Goal: Task Accomplishment & Management: Manage account settings

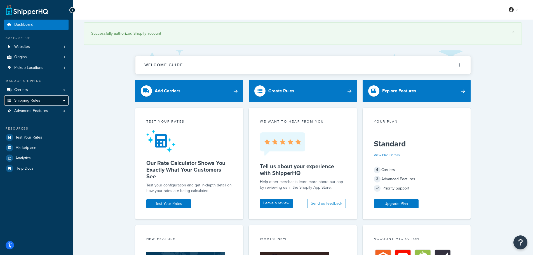
click at [37, 100] on span "Shipping Rules" at bounding box center [27, 100] width 26 height 5
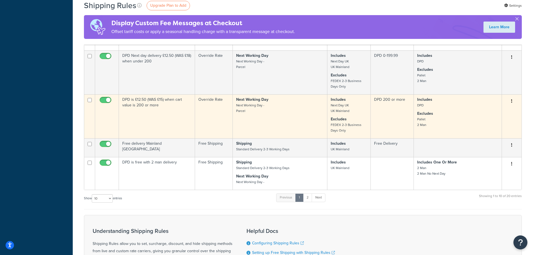
scroll to position [280, 0]
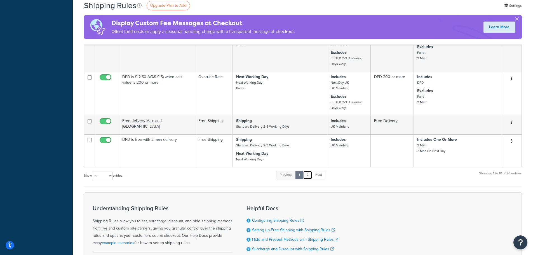
click at [308, 177] on link "2" at bounding box center [307, 175] width 9 height 8
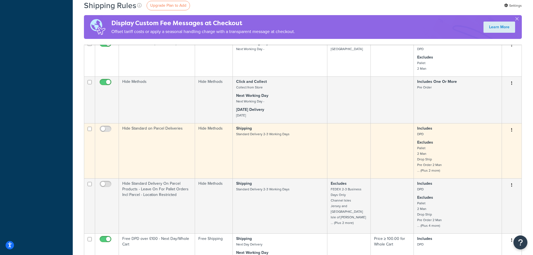
scroll to position [308, 0]
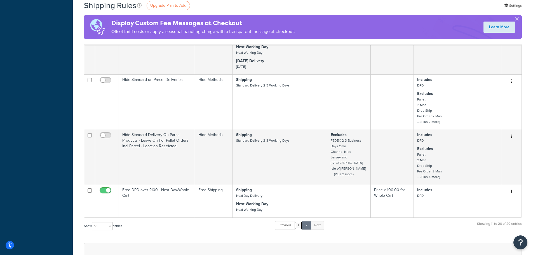
click at [298, 222] on link "1" at bounding box center [298, 225] width 8 height 8
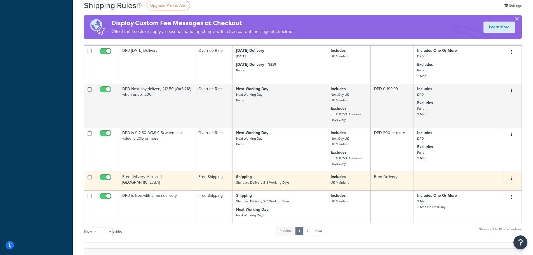
scroll to position [196, 0]
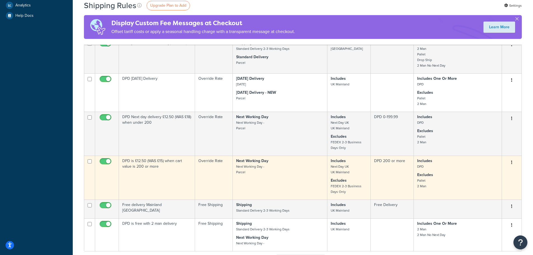
click at [298, 174] on p "Next Working Day Next Working Day - Parcel" at bounding box center [280, 166] width 88 height 17
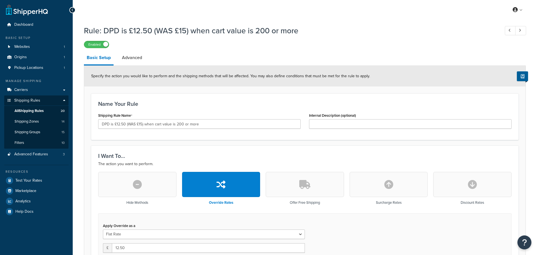
select select "SHIPPING_GROUP"
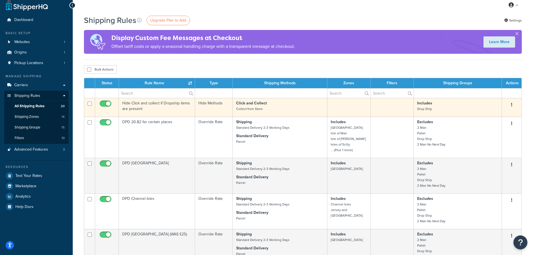
click at [166, 104] on td "Hide Click and collect if Dropship items are present" at bounding box center [157, 107] width 76 height 19
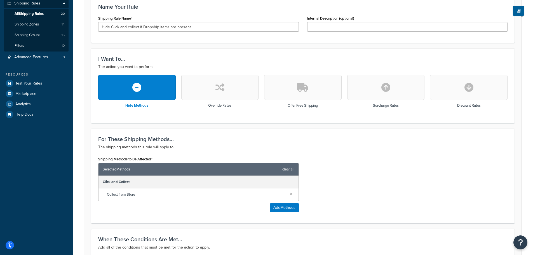
scroll to position [19, 0]
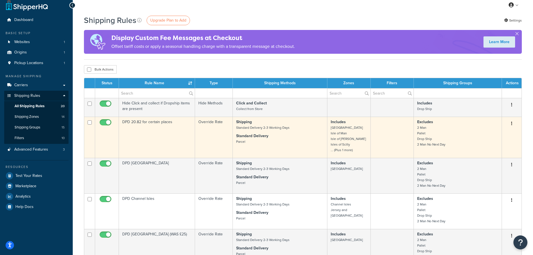
click at [150, 138] on td "DPD 20.82 for certain places" at bounding box center [157, 137] width 76 height 41
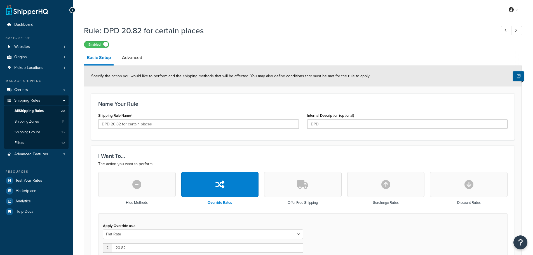
select select "SHIPPING_GROUP"
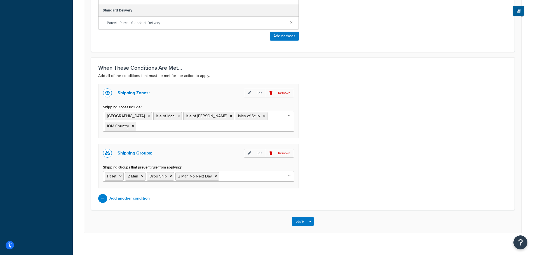
scroll to position [405, 0]
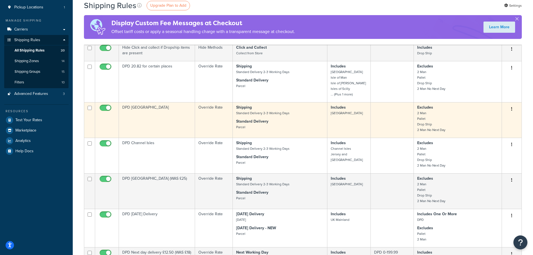
scroll to position [61, 0]
click at [158, 127] on td "DPD [GEOGRAPHIC_DATA]" at bounding box center [157, 120] width 76 height 36
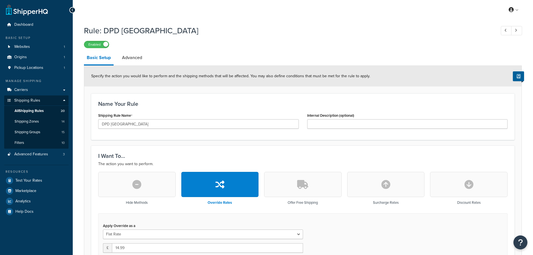
select select "SHIPPING_GROUP"
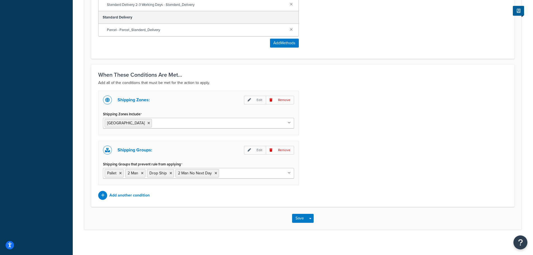
scroll to position [396, 0]
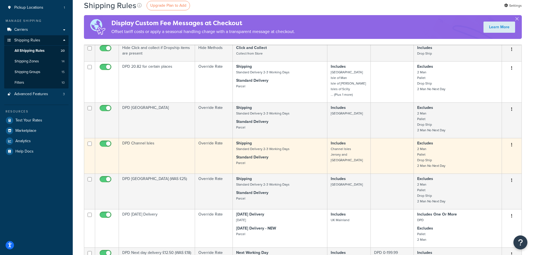
scroll to position [61, 0]
click at [158, 159] on td "DPD Channel Isles" at bounding box center [157, 155] width 76 height 36
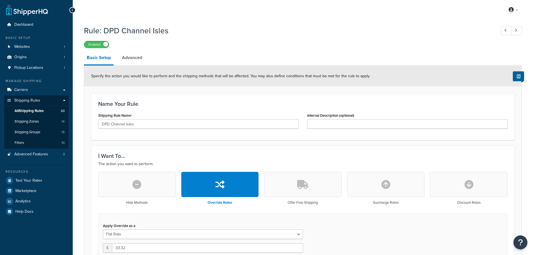
select select "SHIPPING_GROUP"
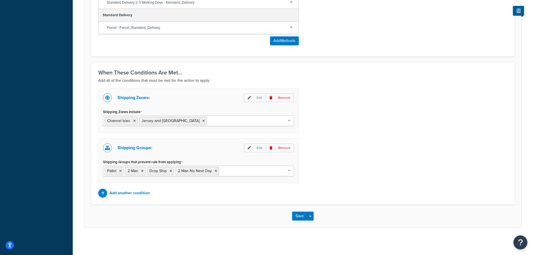
scroll to position [396, 0]
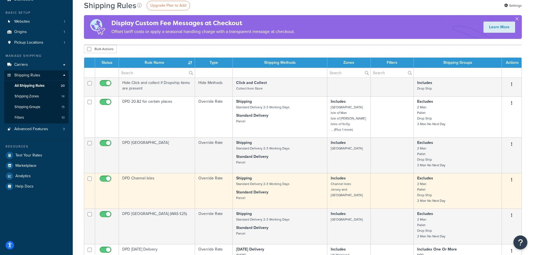
scroll to position [61, 0]
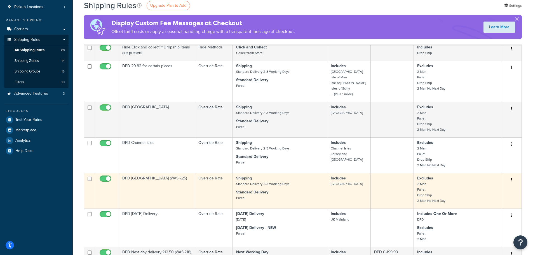
click at [148, 192] on td "DPD [GEOGRAPHIC_DATA] (WAS £25)" at bounding box center [157, 191] width 76 height 36
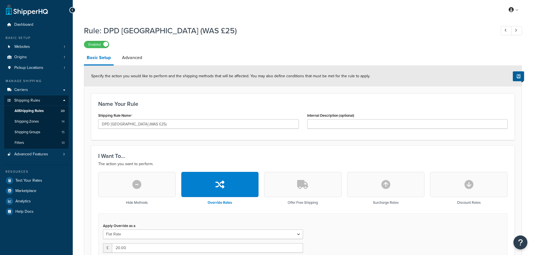
select select "SHIPPING_GROUP"
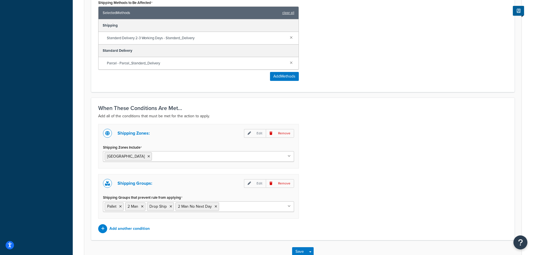
scroll to position [396, 0]
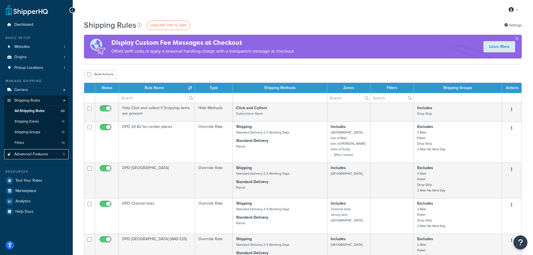
click at [27, 158] on link "Advanced Features 3" at bounding box center [36, 154] width 64 height 10
